Goal: Task Accomplishment & Management: Manage account settings

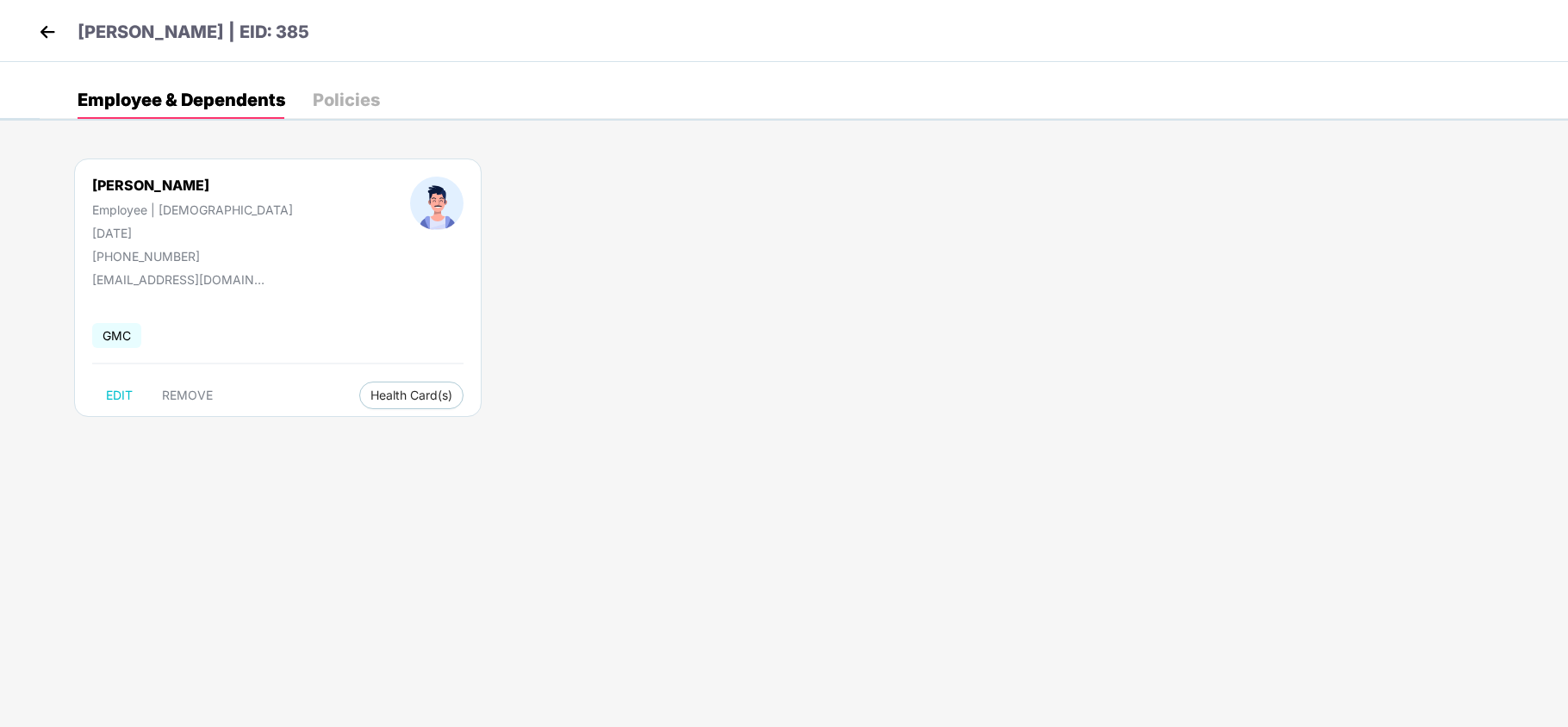
click at [39, 21] on img at bounding box center [47, 32] width 26 height 26
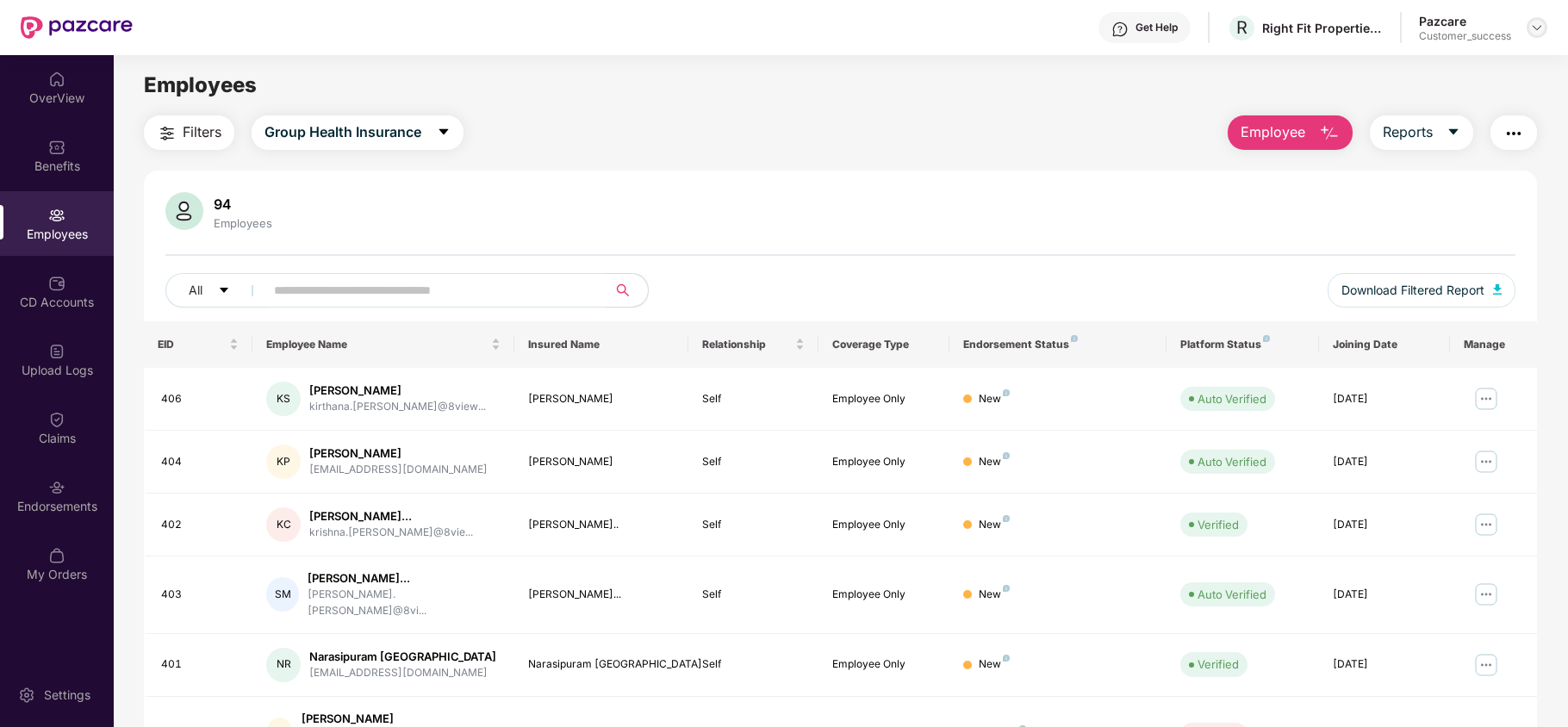
click at [1542, 29] on img at bounding box center [1537, 28] width 13 height 13
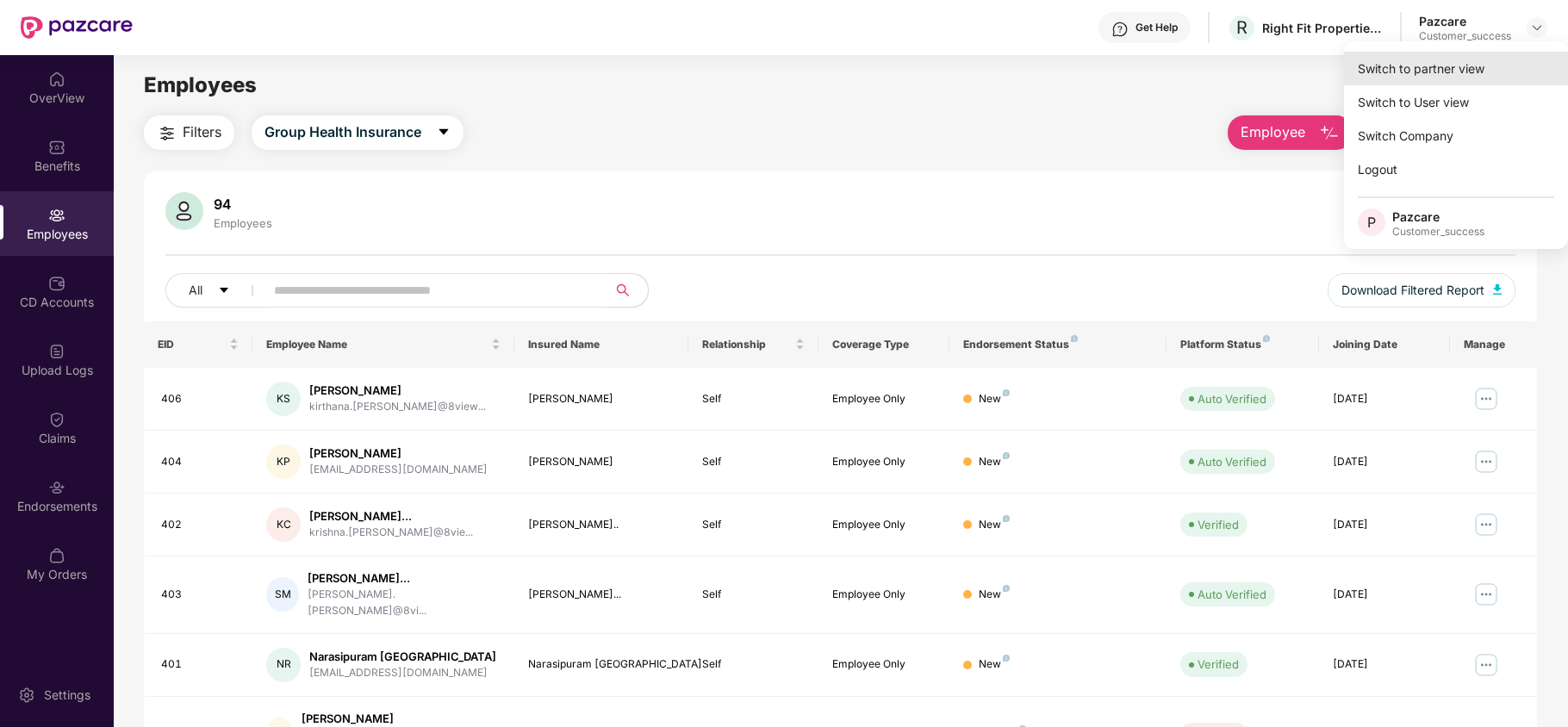
click at [1486, 77] on div "Switch to partner view" at bounding box center [1457, 68] width 224 height 34
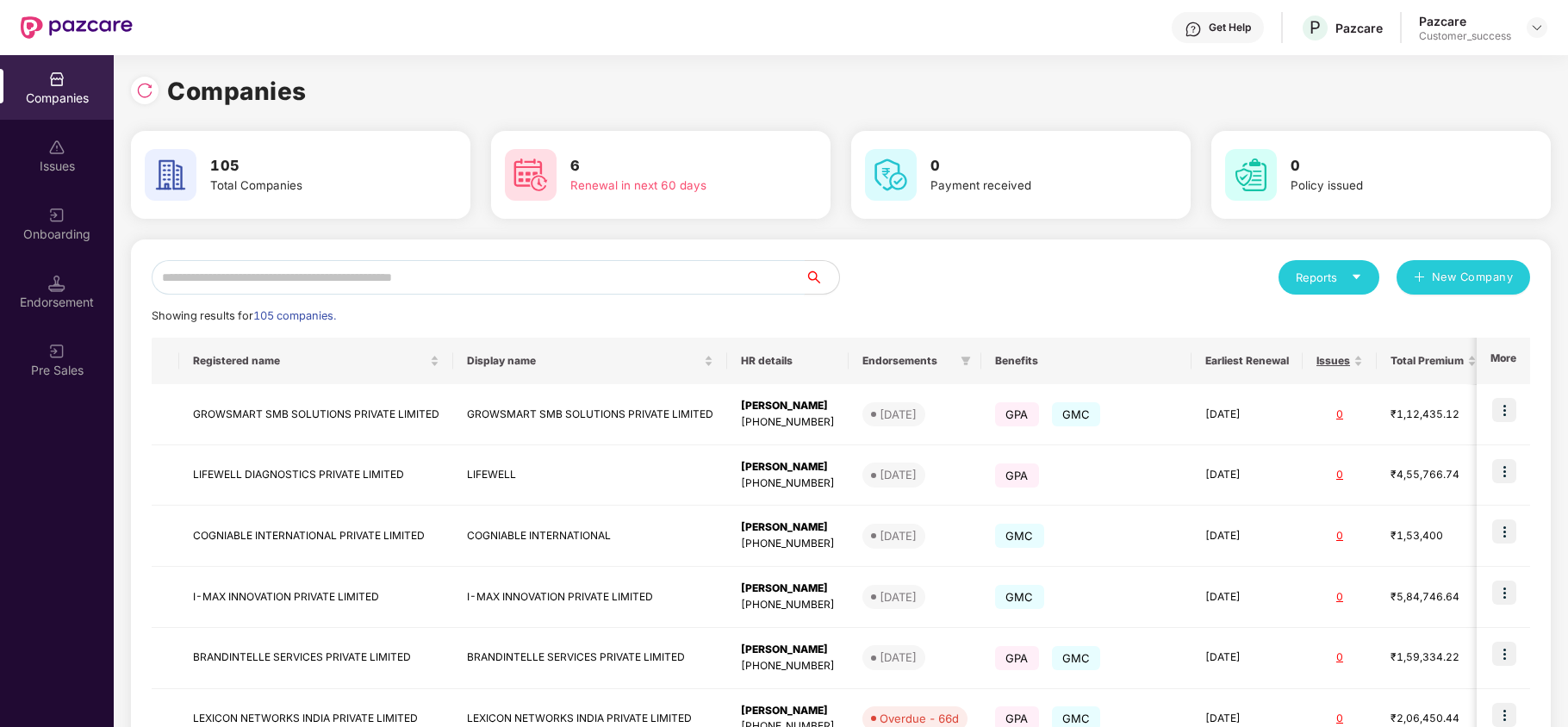
click at [694, 263] on input "text" at bounding box center [477, 278] width 653 height 34
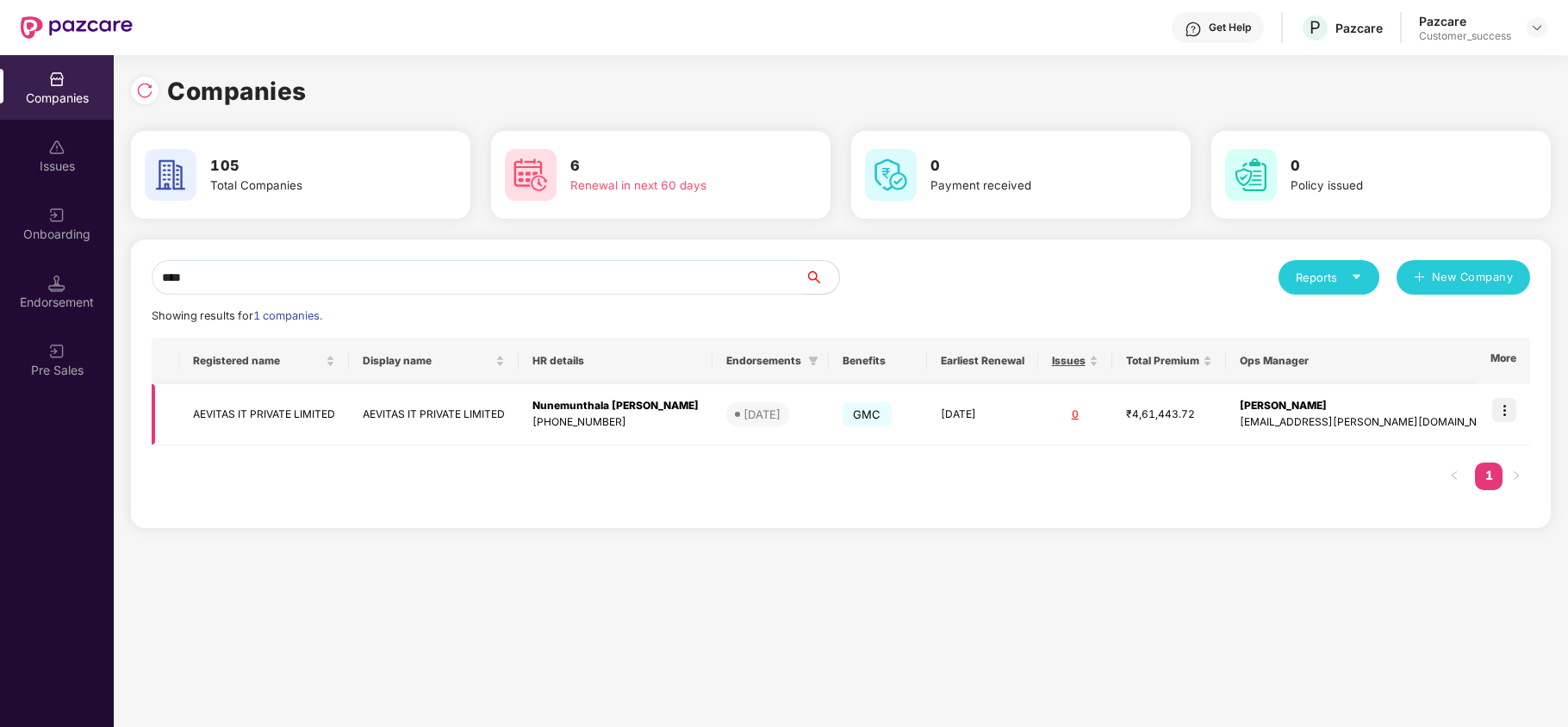
type input "****"
click at [1503, 414] on img at bounding box center [1504, 409] width 24 height 24
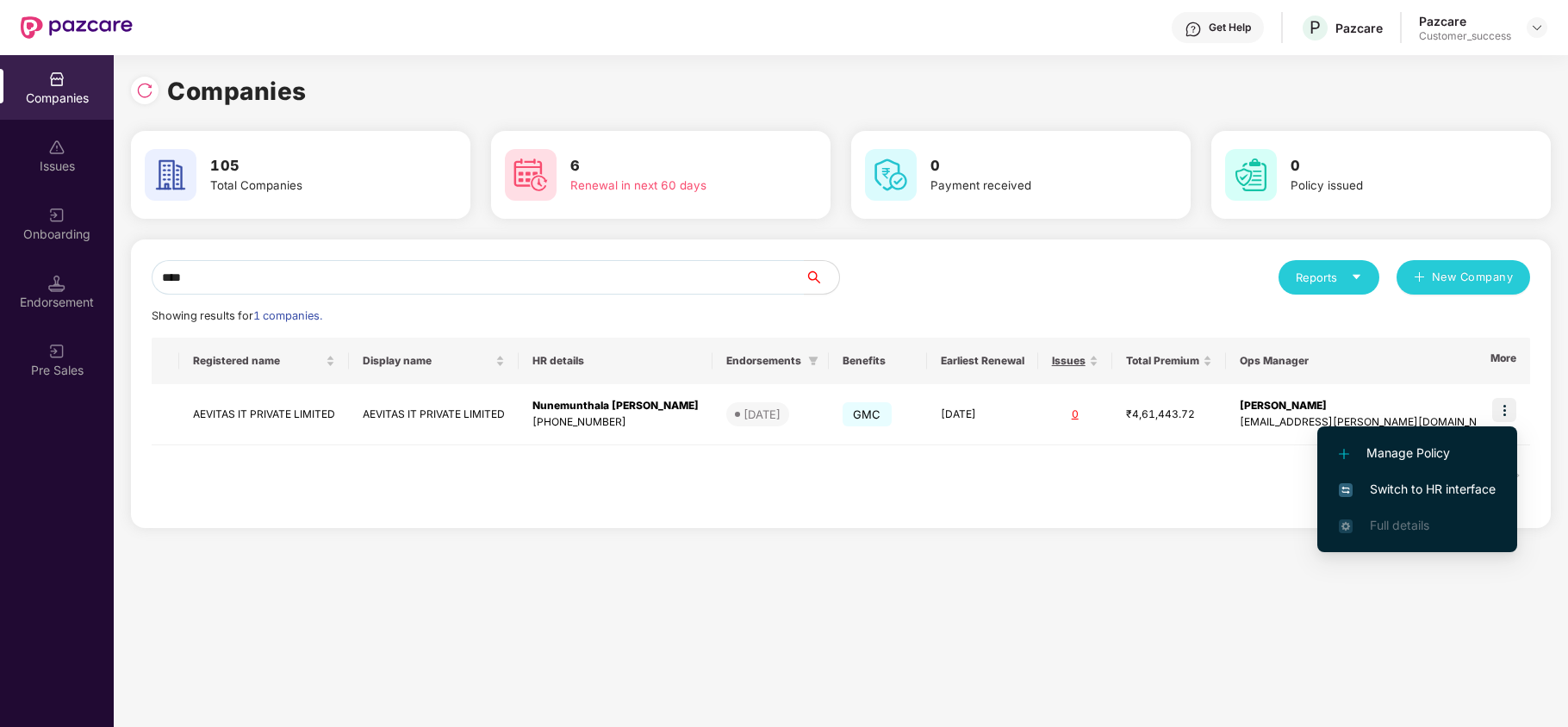
click at [1451, 490] on span "Switch to HR interface" at bounding box center [1418, 489] width 157 height 19
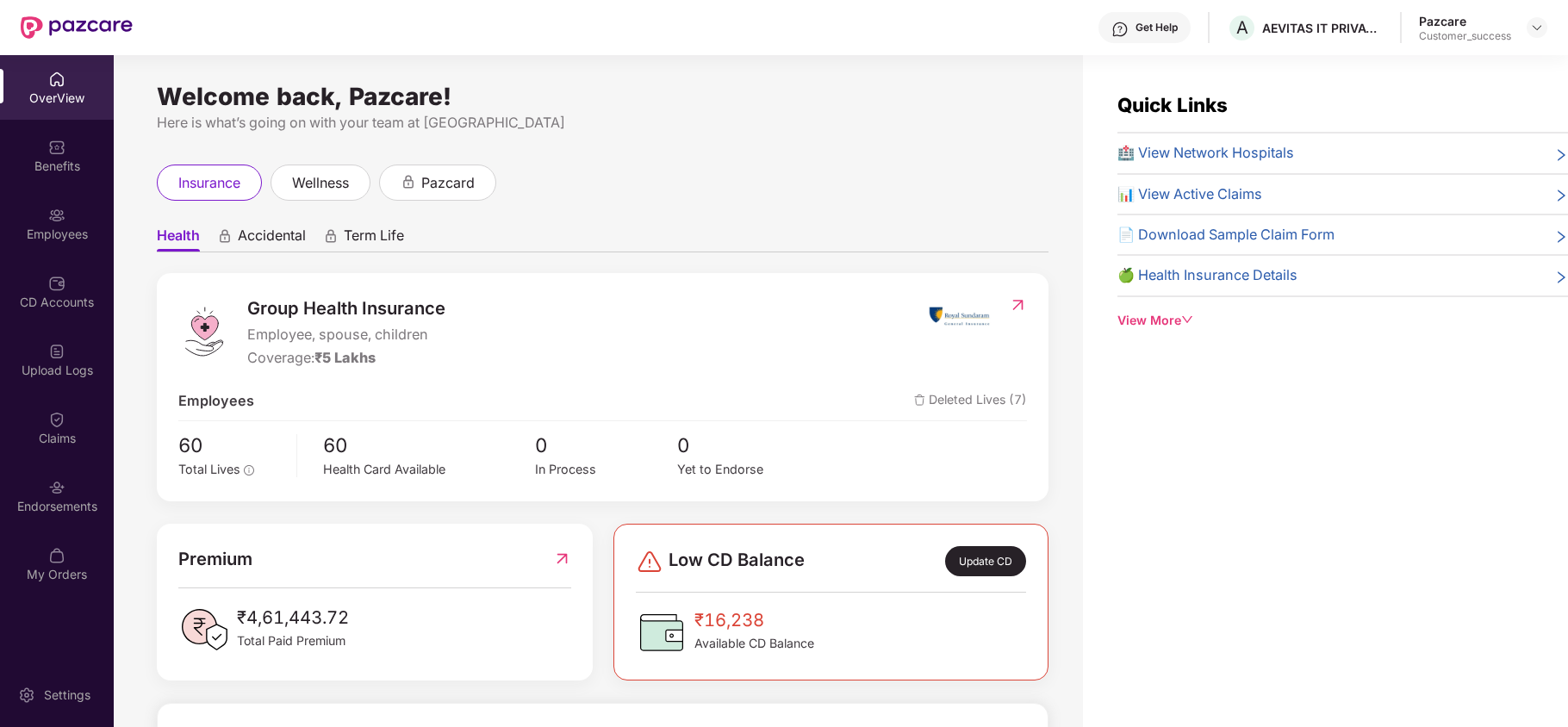
click at [84, 216] on div "Employees" at bounding box center [57, 223] width 114 height 64
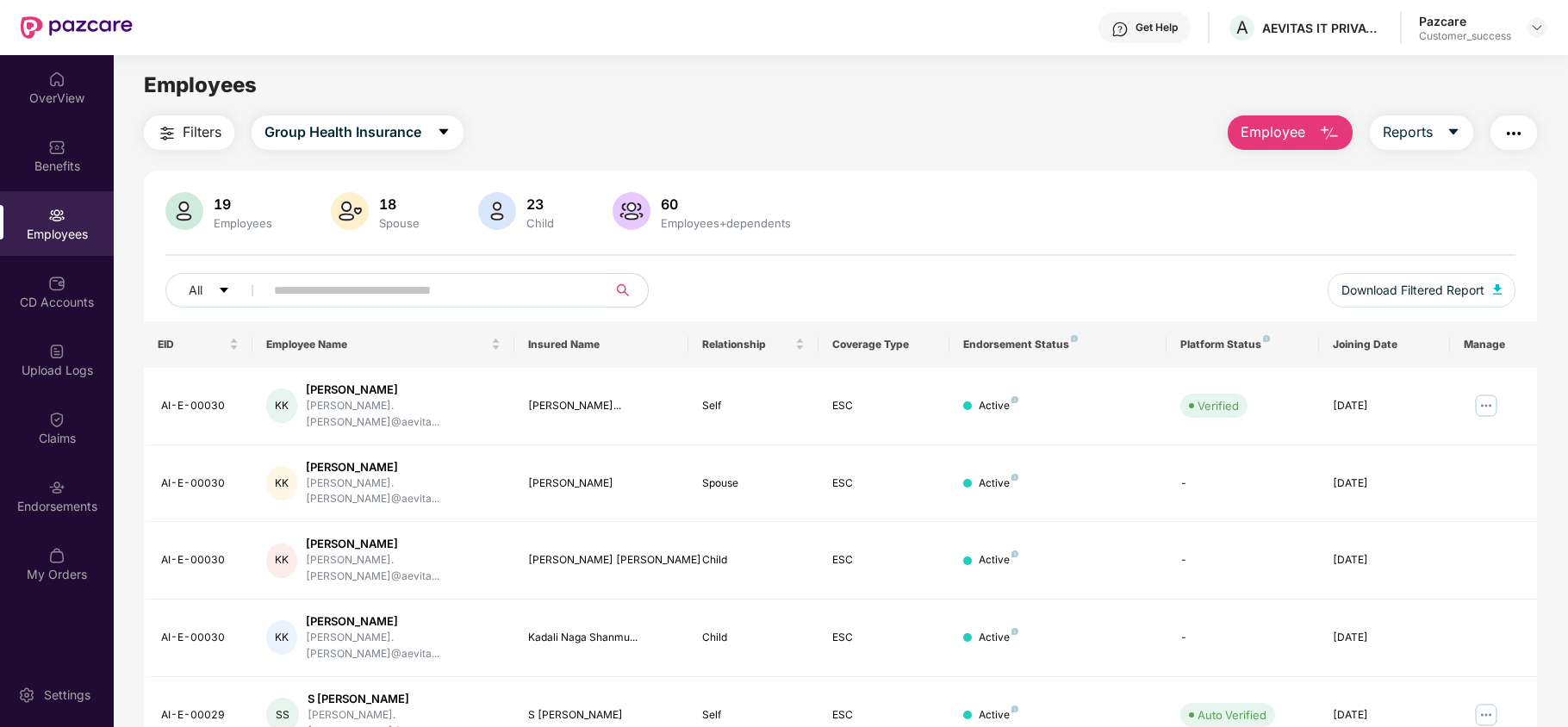
click at [431, 300] on input "text" at bounding box center [428, 289] width 310 height 26
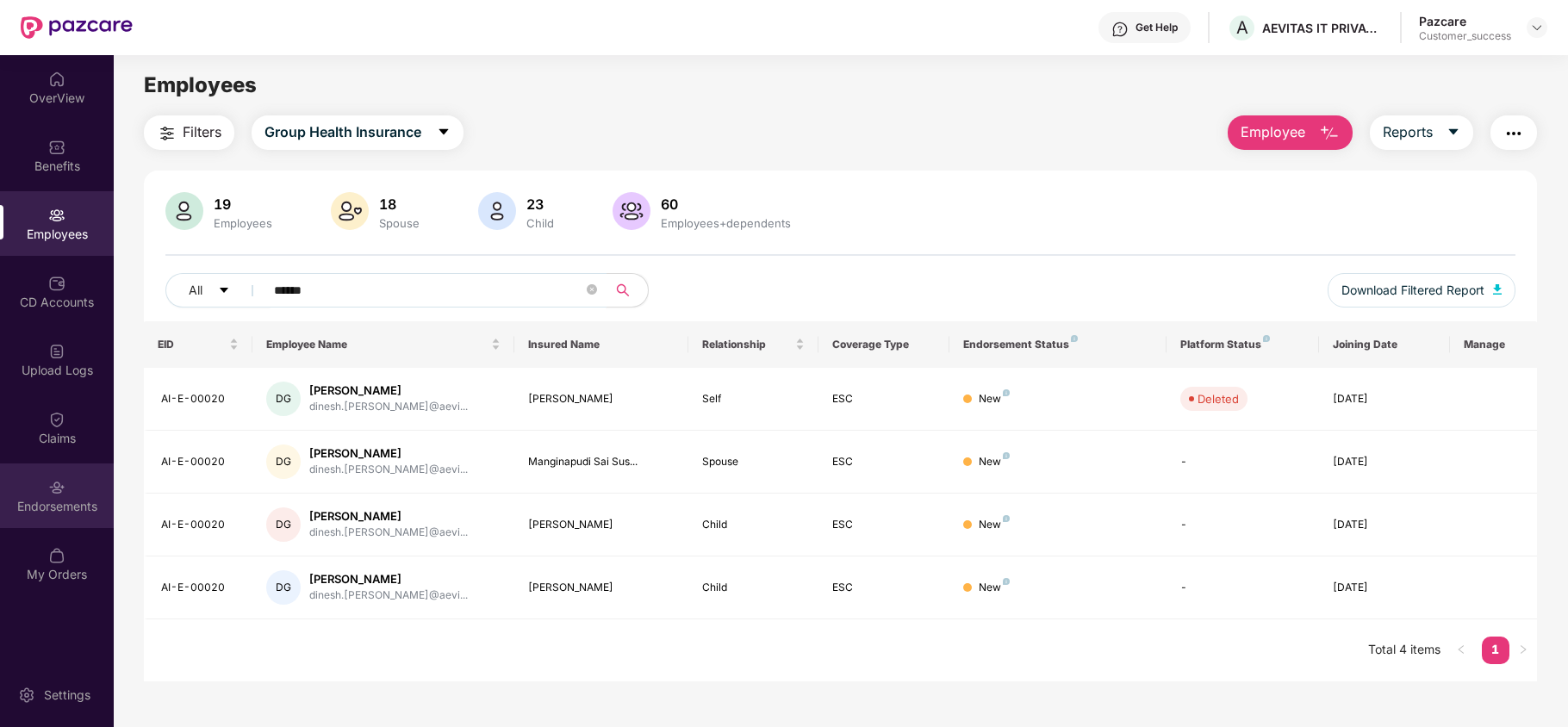
type input "******"
click at [67, 510] on div "Endorsements" at bounding box center [57, 507] width 114 height 17
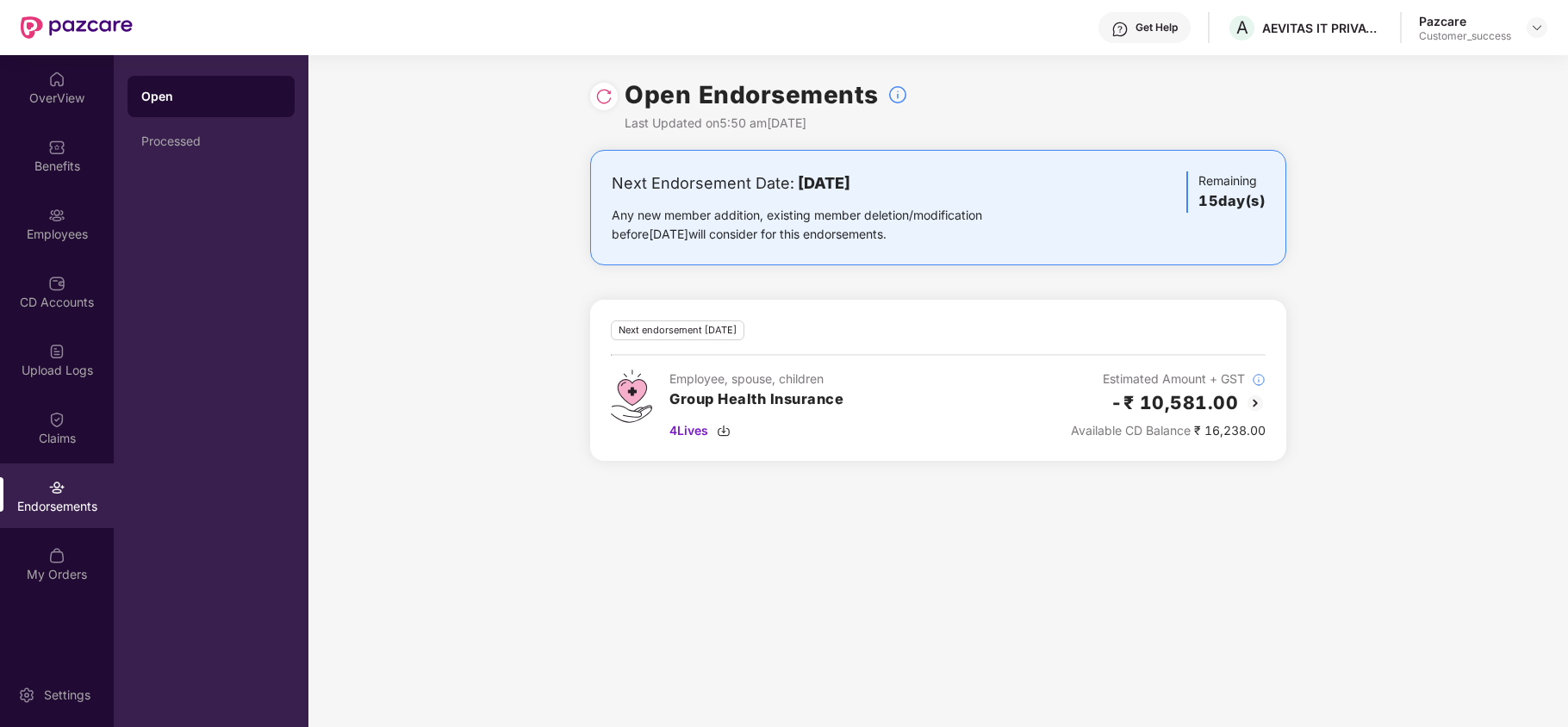
click at [1258, 405] on img at bounding box center [1256, 403] width 21 height 21
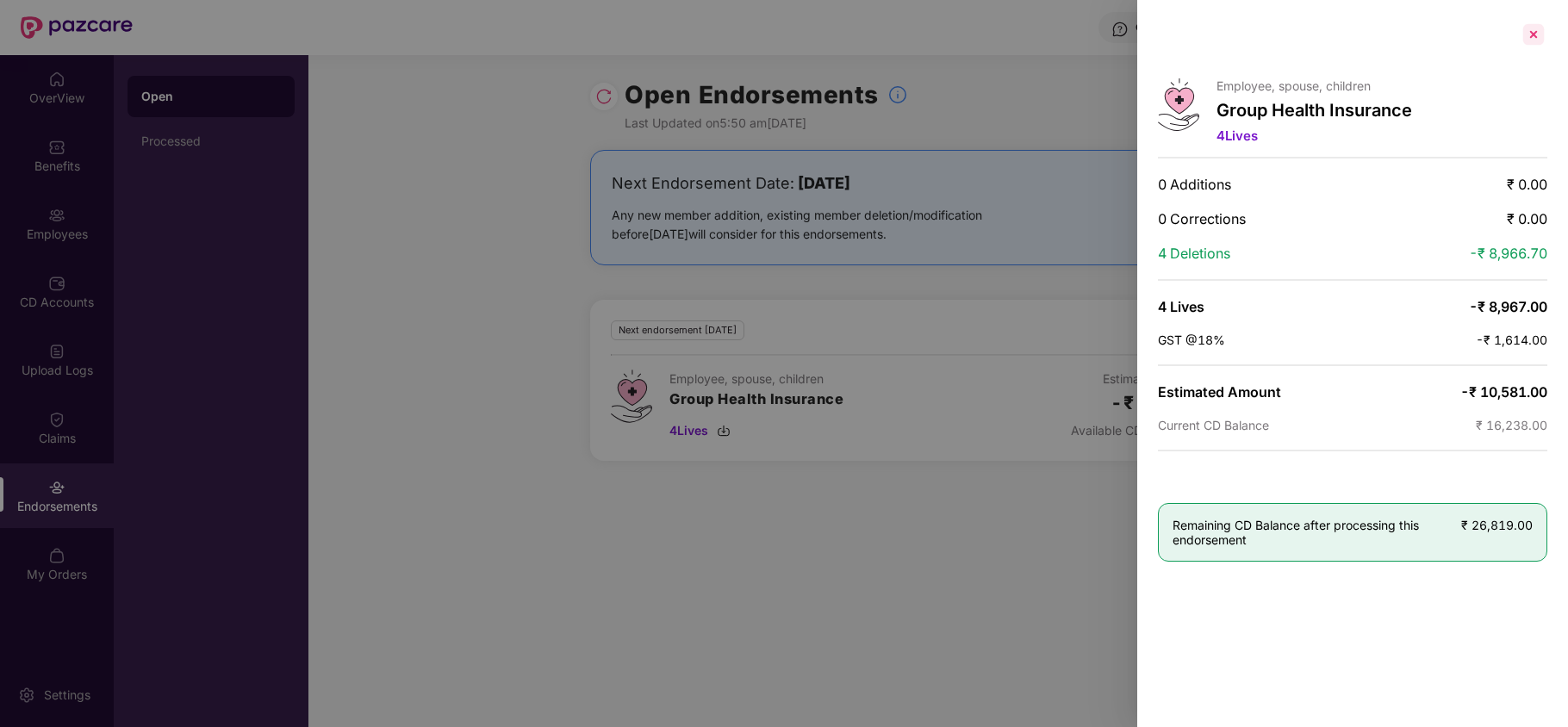
click at [1534, 34] on div at bounding box center [1533, 34] width 28 height 28
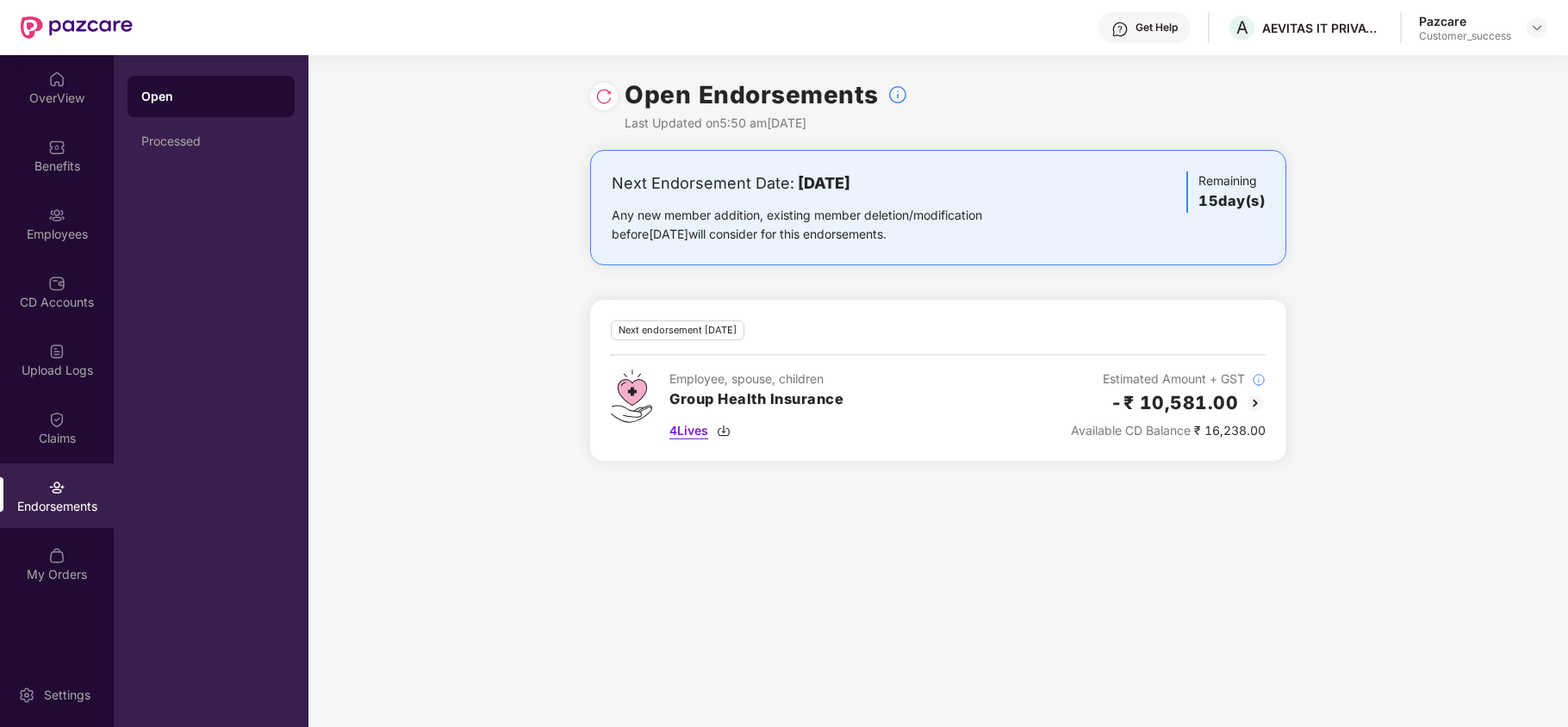
click at [722, 436] on img at bounding box center [724, 430] width 13 height 13
